Goal: Find specific page/section: Find specific page/section

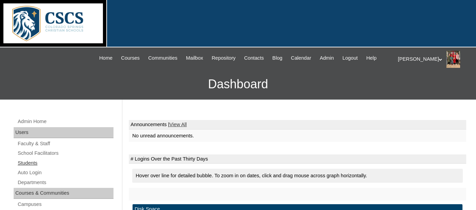
click at [35, 165] on link "Students" at bounding box center [65, 163] width 96 height 9
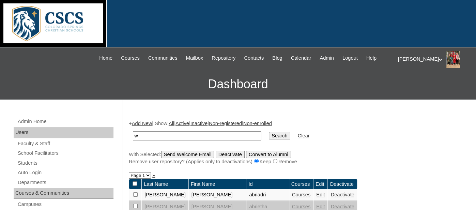
type input "white"
click at [282, 134] on input "Search" at bounding box center [279, 136] width 21 height 8
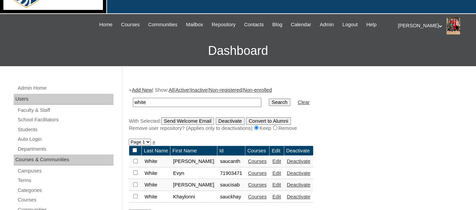
scroll to position [46, 0]
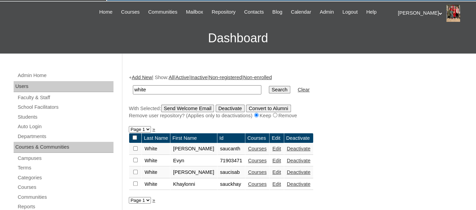
click at [248, 181] on link "Courses" at bounding box center [257, 183] width 19 height 5
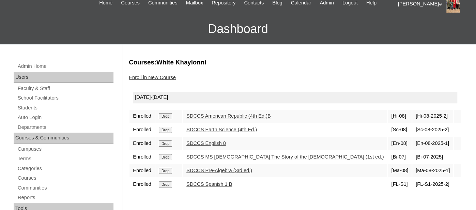
scroll to position [56, 0]
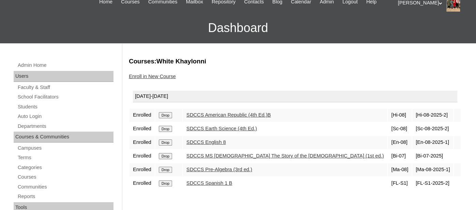
click at [209, 180] on link "SDCCS Spanish 1 B" at bounding box center [209, 182] width 46 height 5
